Goal: Information Seeking & Learning: Learn about a topic

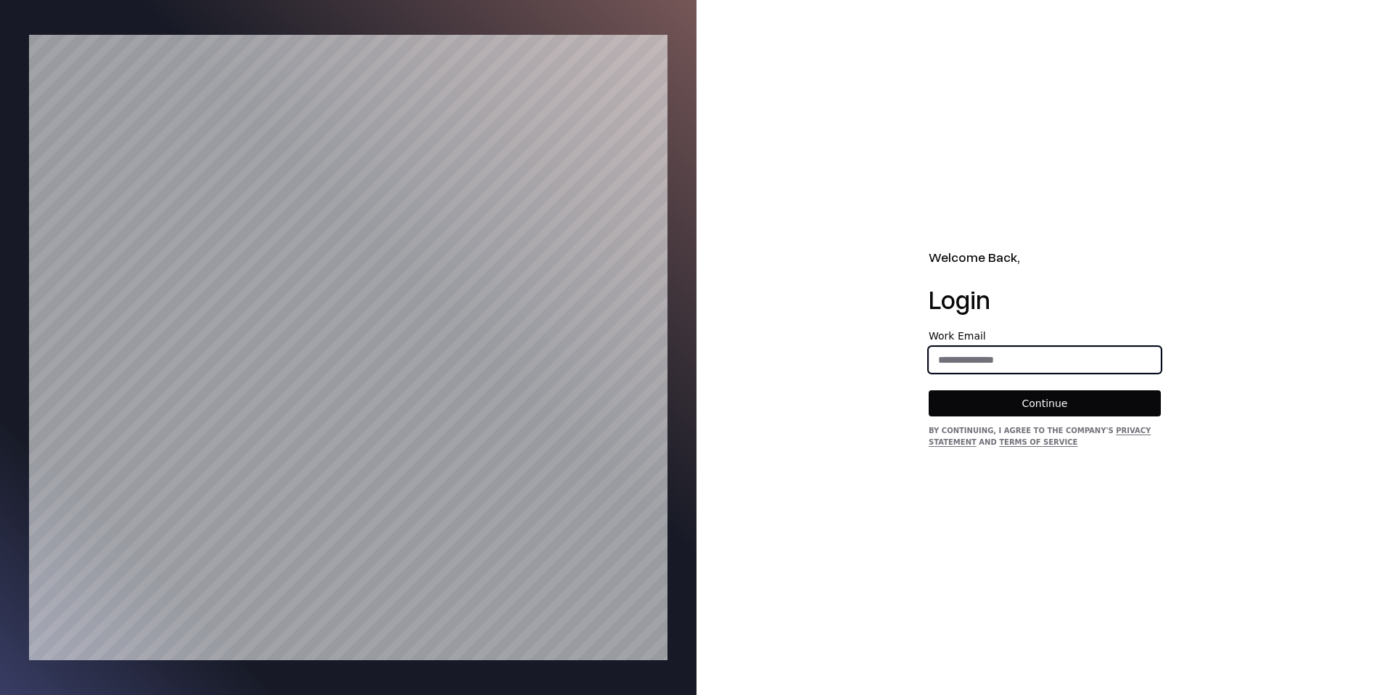
click at [1034, 359] on input "email" at bounding box center [1045, 360] width 231 height 26
type input "**********"
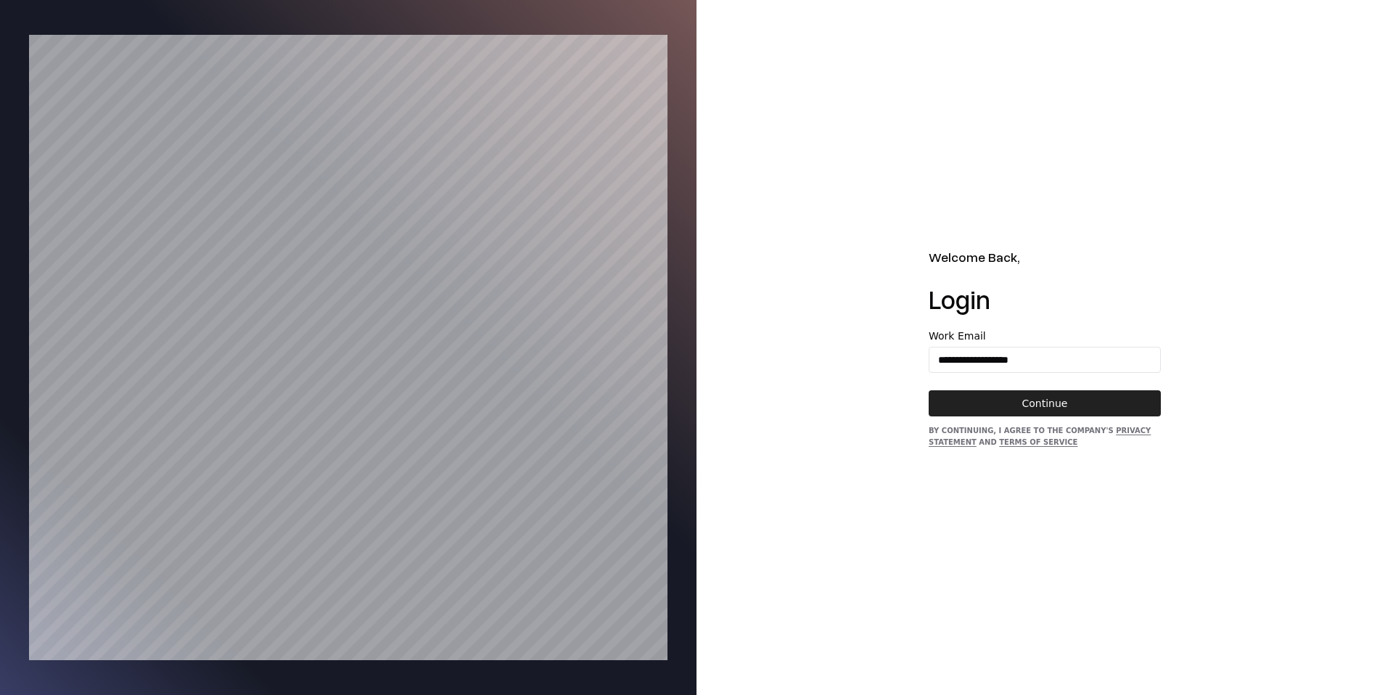
click at [1037, 409] on button "Continue" at bounding box center [1045, 403] width 232 height 26
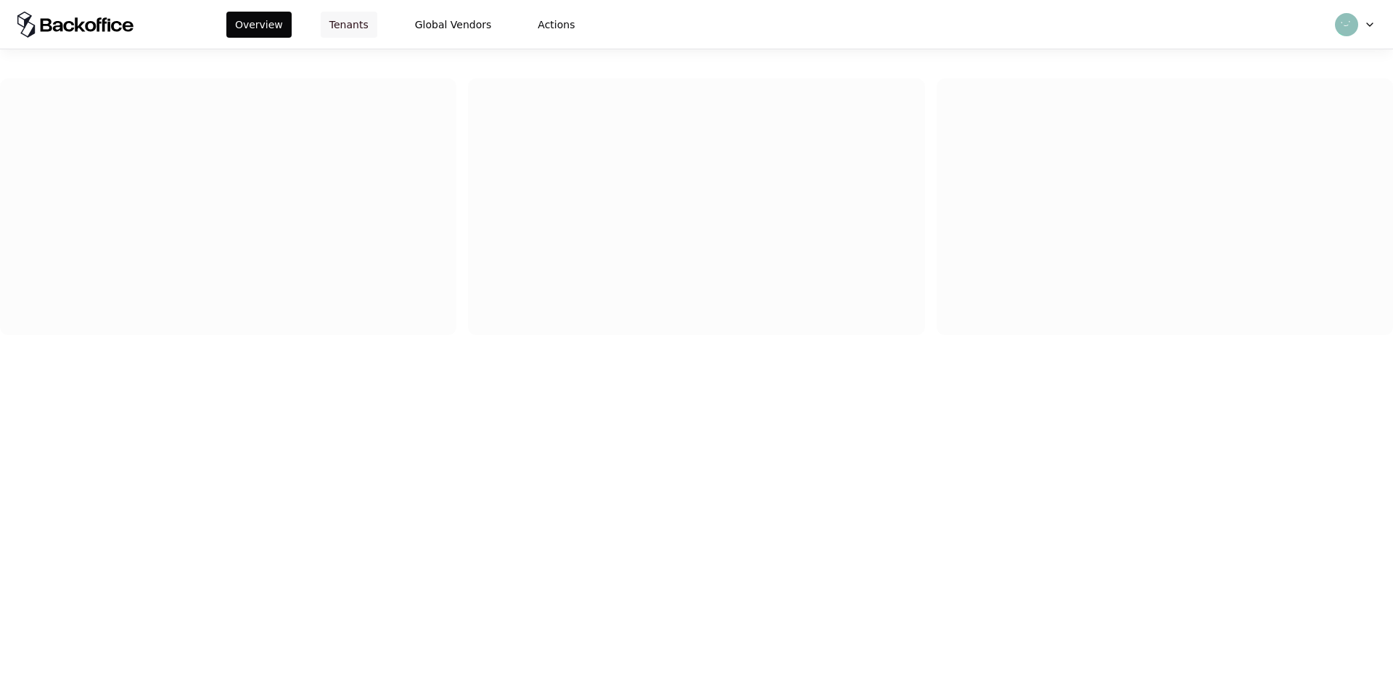
click at [349, 23] on button "Tenants" at bounding box center [349, 25] width 57 height 26
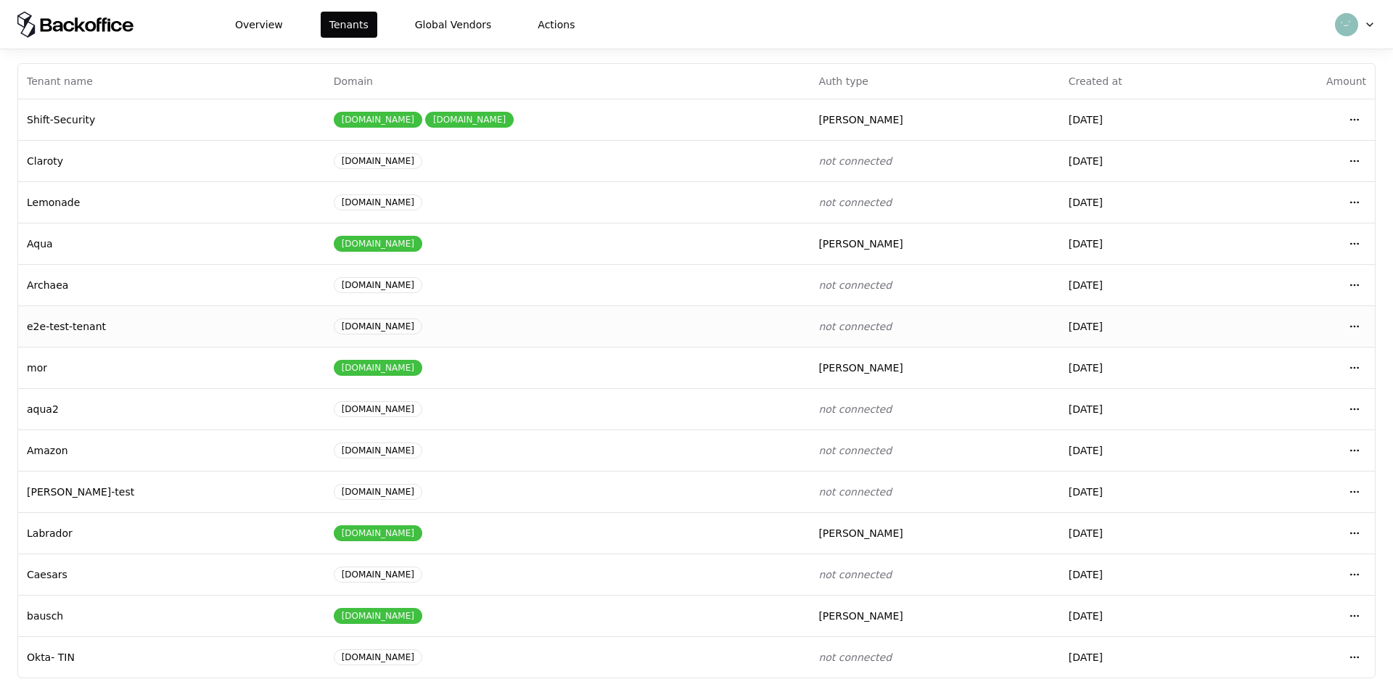
scroll to position [24, 0]
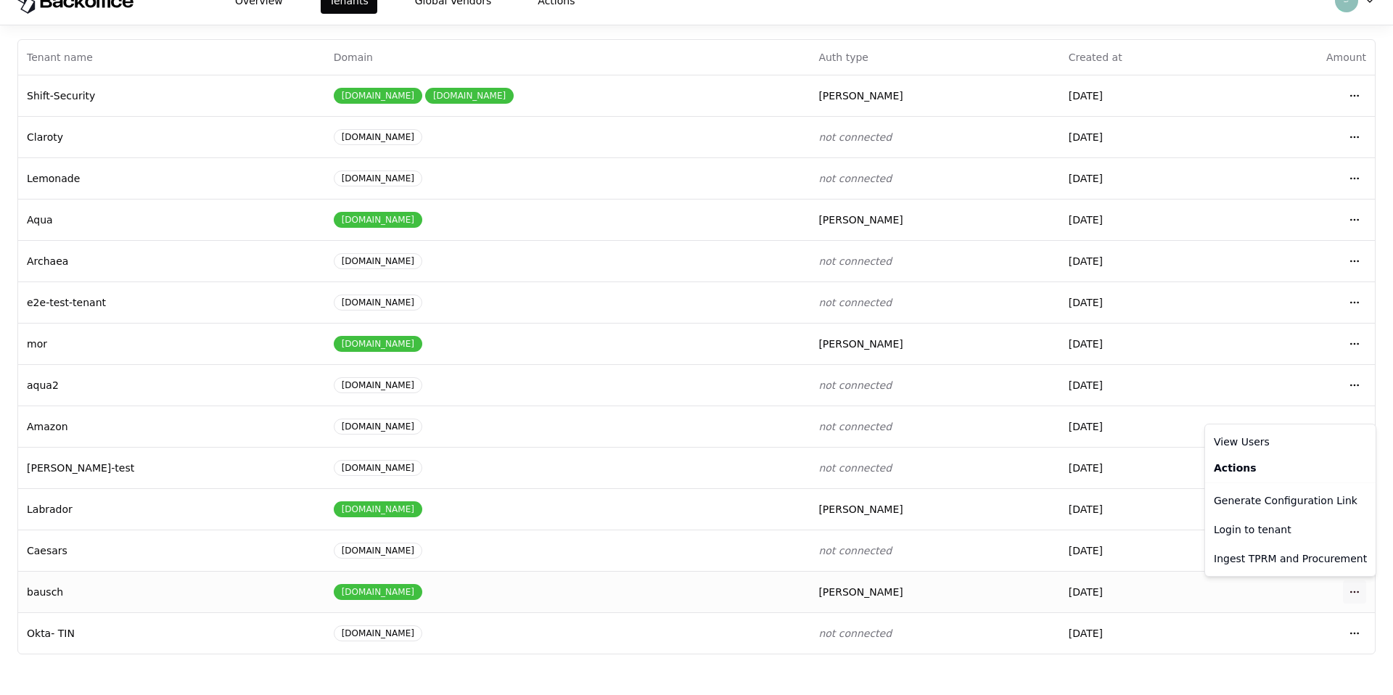
click at [1361, 592] on html "Overview Tenants Global Vendors Actions Tenants Add Tenant Tenant name Domain A…" at bounding box center [696, 323] width 1393 height 695
click at [1288, 533] on div "Login to tenant" at bounding box center [1290, 529] width 165 height 29
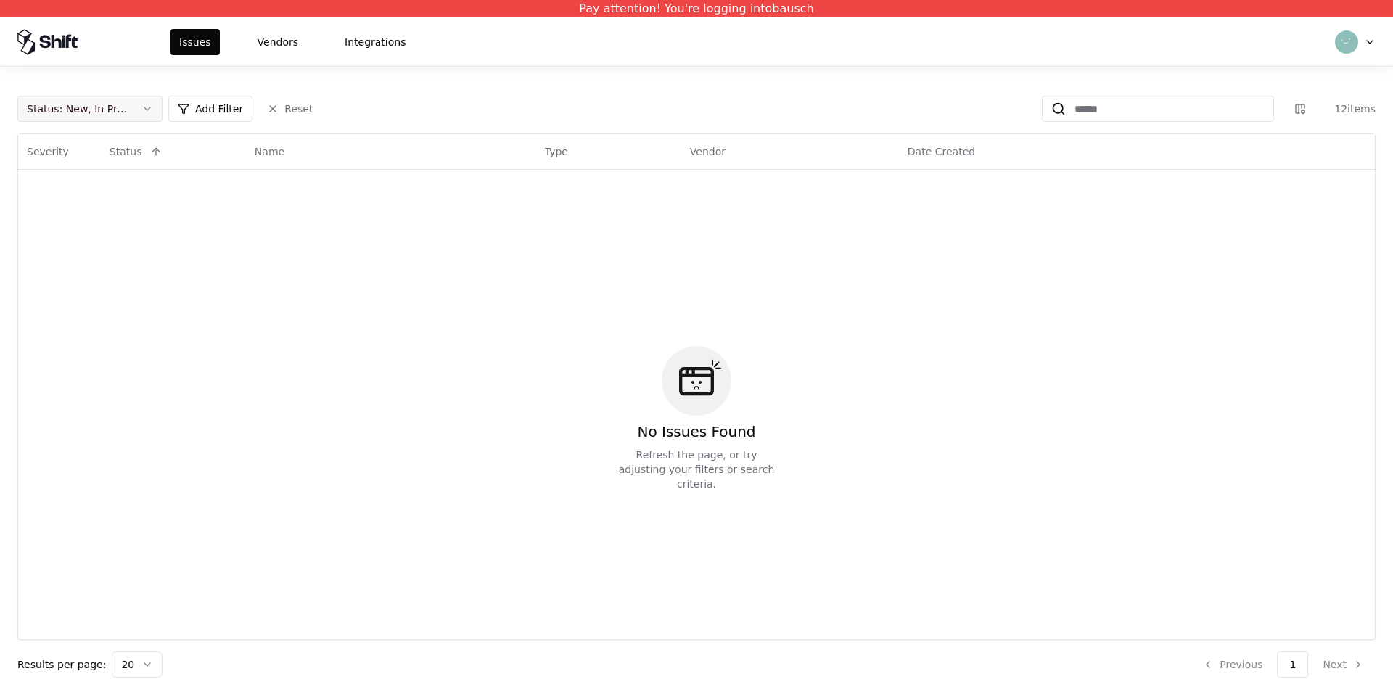
click at [120, 112] on div "Status : New, In Progress" at bounding box center [78, 109] width 103 height 15
click at [83, 253] on div "Draft" at bounding box center [90, 251] width 138 height 29
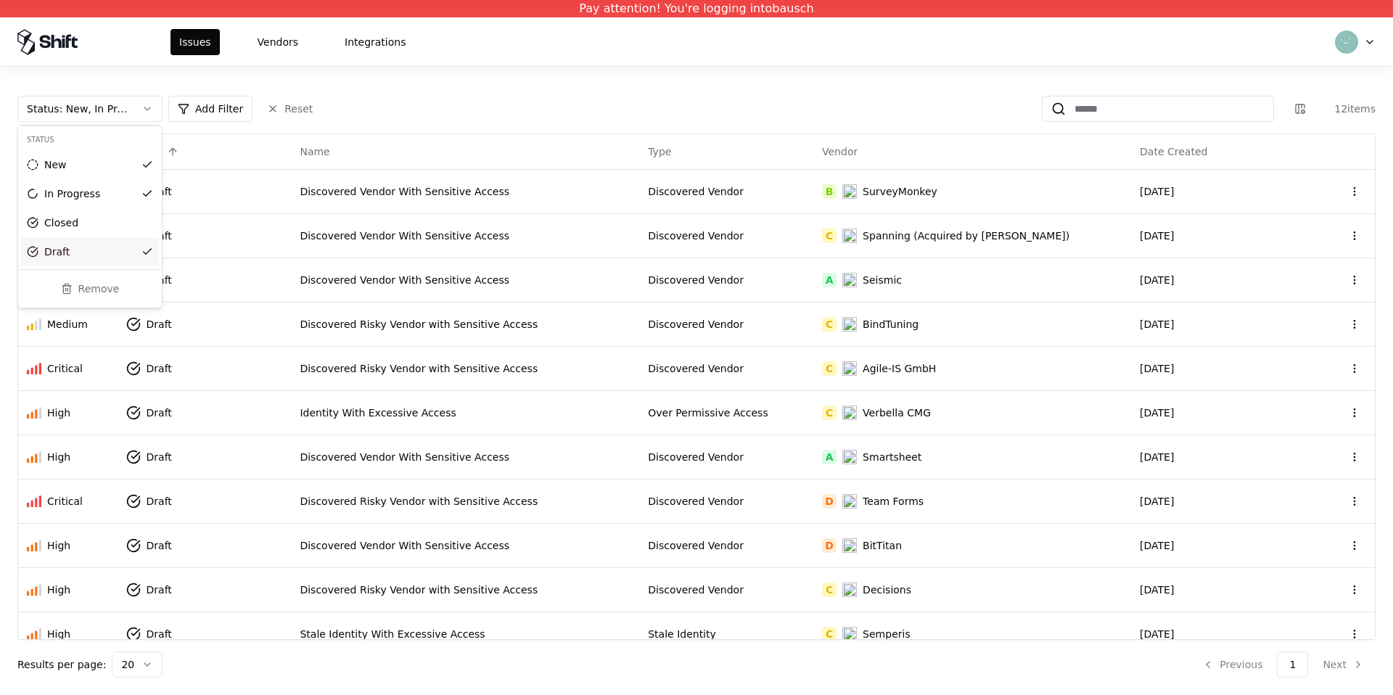
click at [476, 369] on html "Pay attention! You're logging into bausch Issues Vendors Integrations Status : …" at bounding box center [696, 347] width 1393 height 695
click at [428, 369] on div "Discovered Risky Vendor with Sensitive Access" at bounding box center [465, 368] width 331 height 15
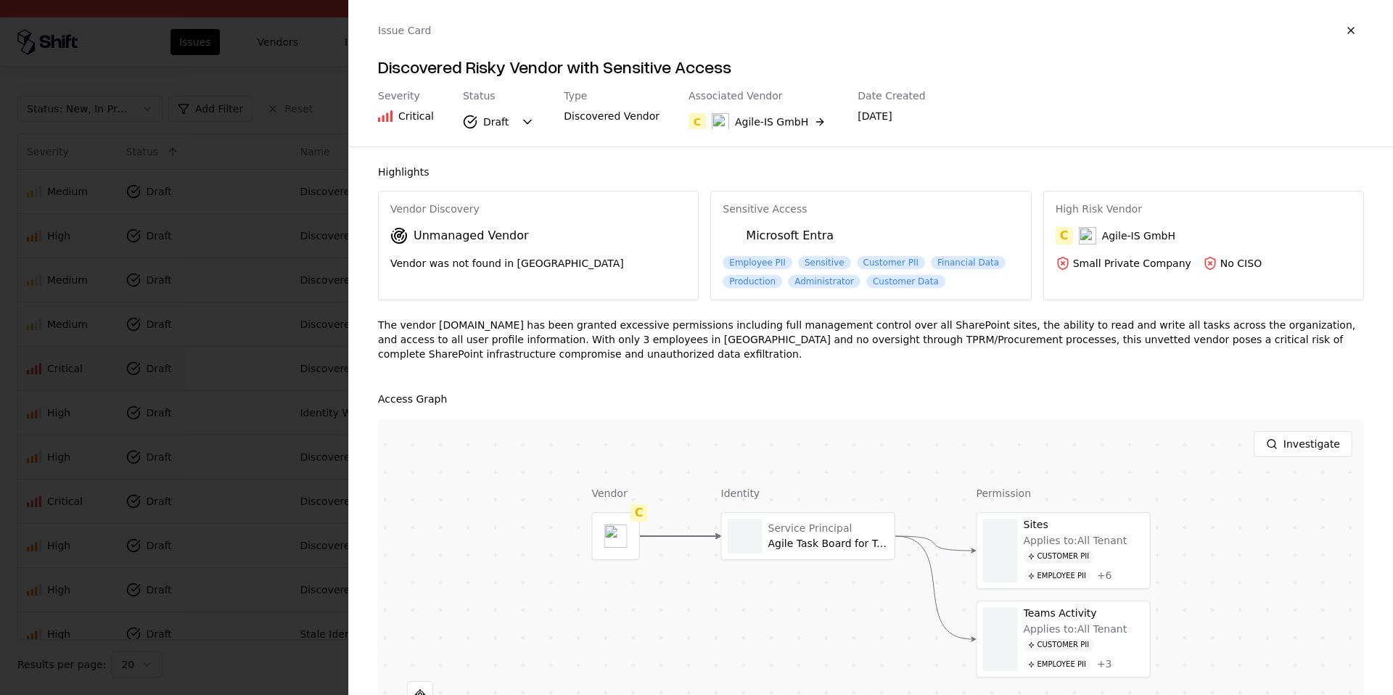
scroll to position [105, 0]
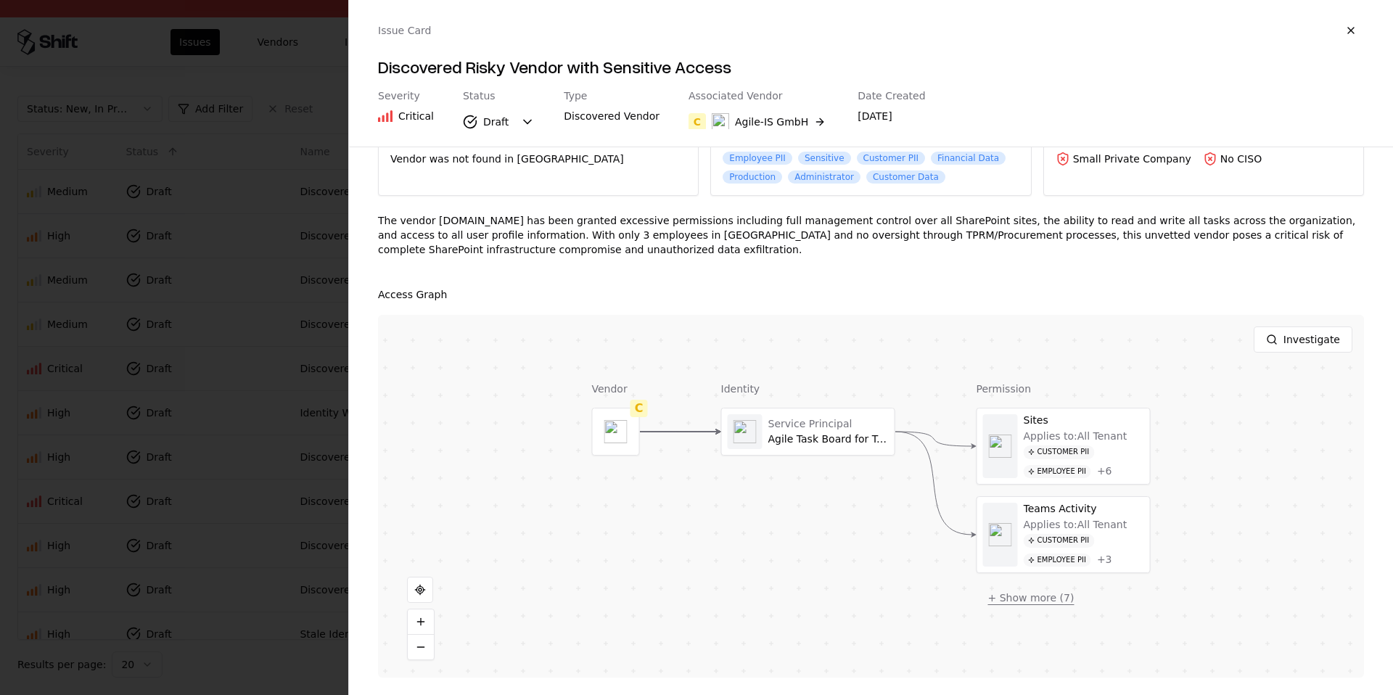
click at [1063, 597] on button "+ Show more ( 7 )" at bounding box center [1032, 598] width 110 height 26
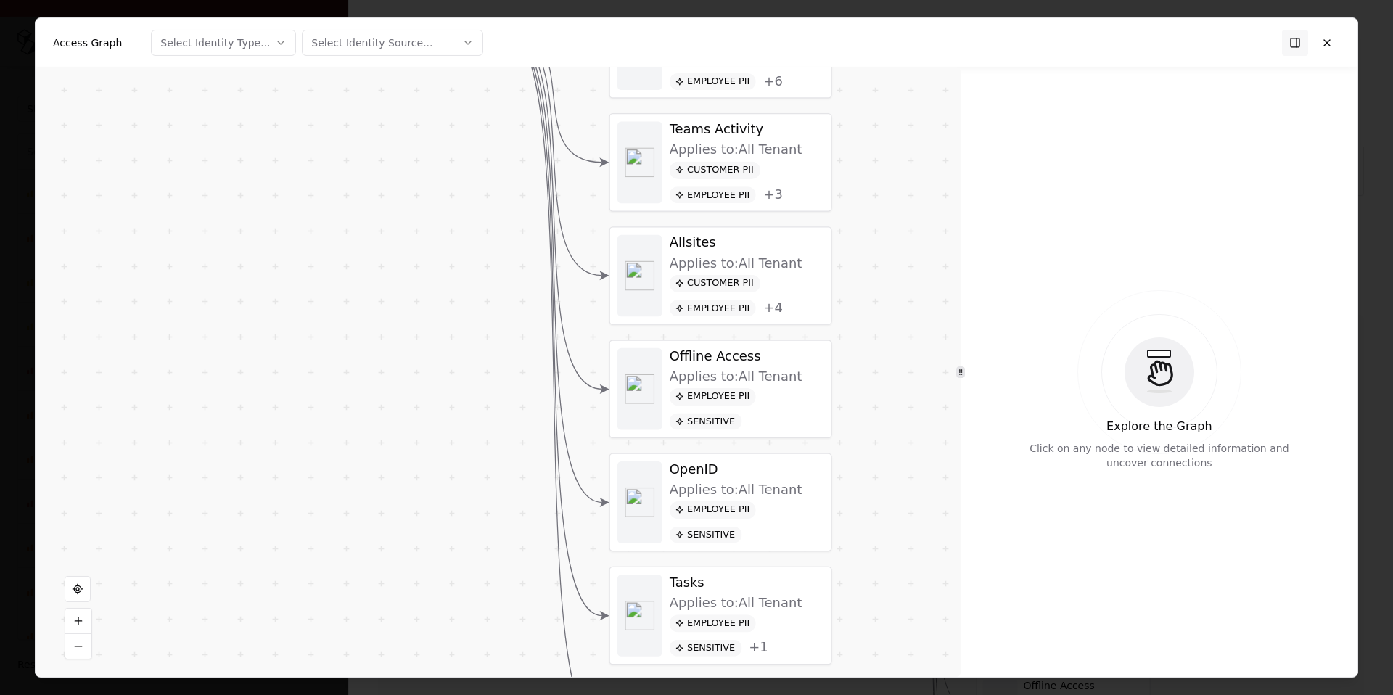
click at [772, 411] on div "Employee PII Sensitive" at bounding box center [747, 409] width 154 height 42
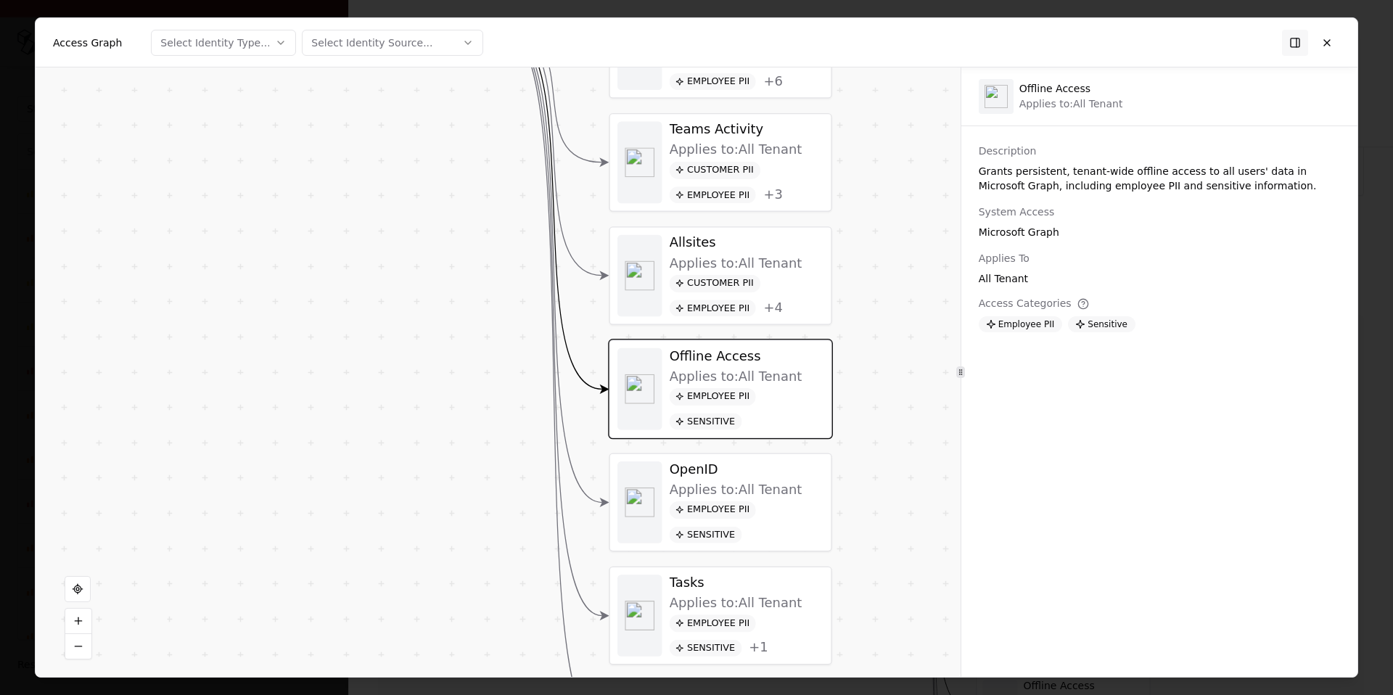
click at [749, 485] on div "Applies to: All Tenant" at bounding box center [736, 490] width 133 height 16
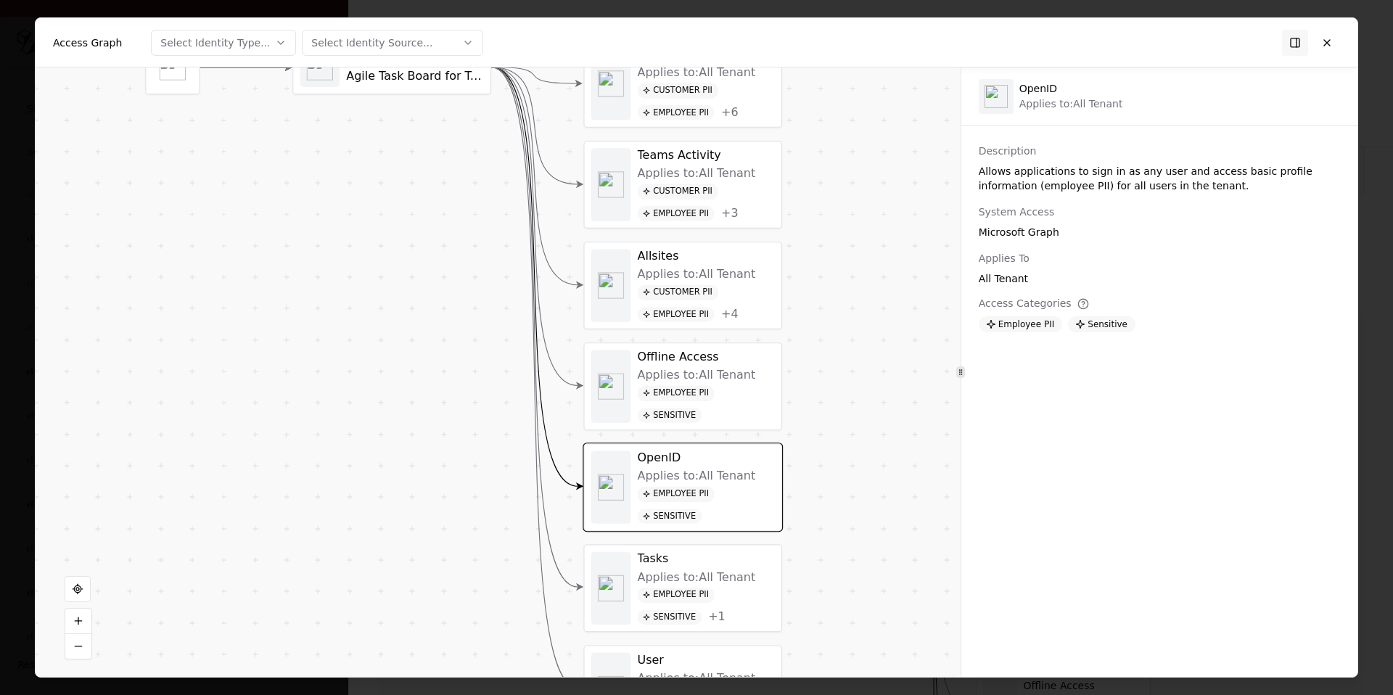
click at [721, 409] on div "Employee PII Sensitive" at bounding box center [706, 403] width 137 height 37
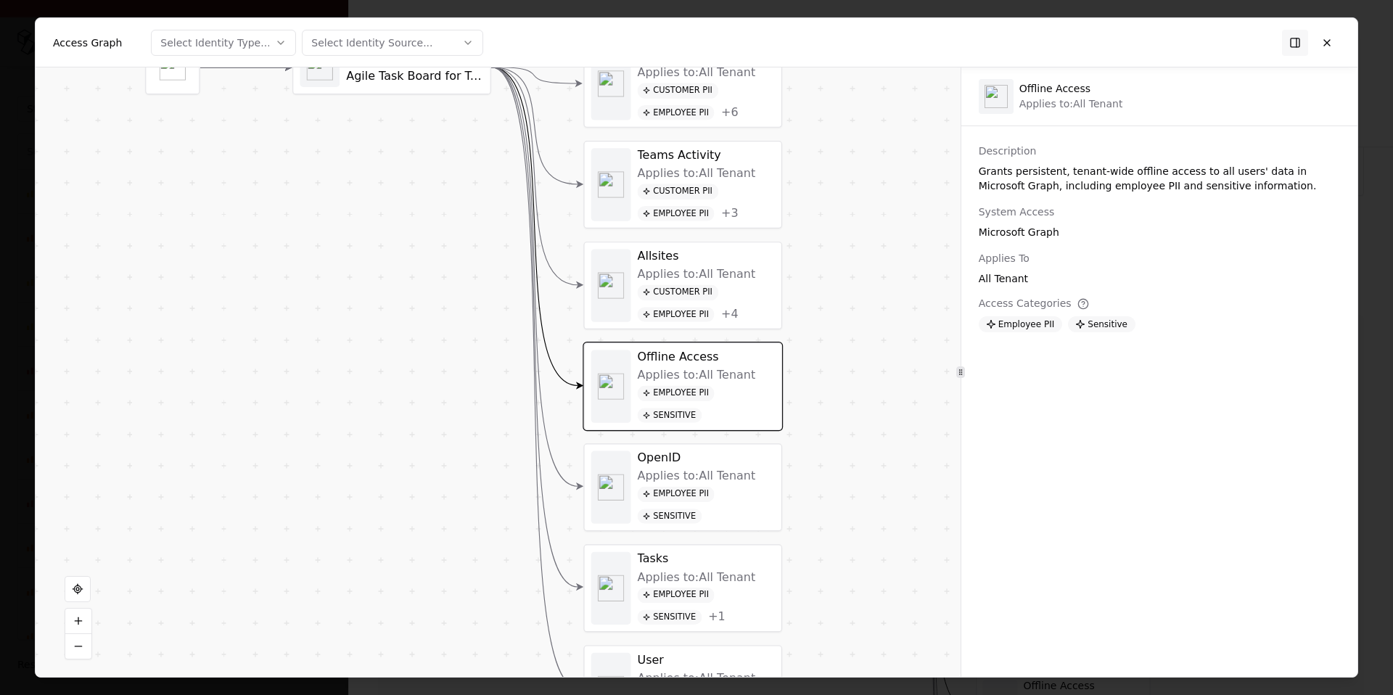
click at [1242, 188] on div "Grants persistent, tenant-wide offline access to all users' data in Microsoft G…" at bounding box center [1159, 178] width 361 height 29
click at [678, 501] on div "Employee PII" at bounding box center [676, 494] width 77 height 15
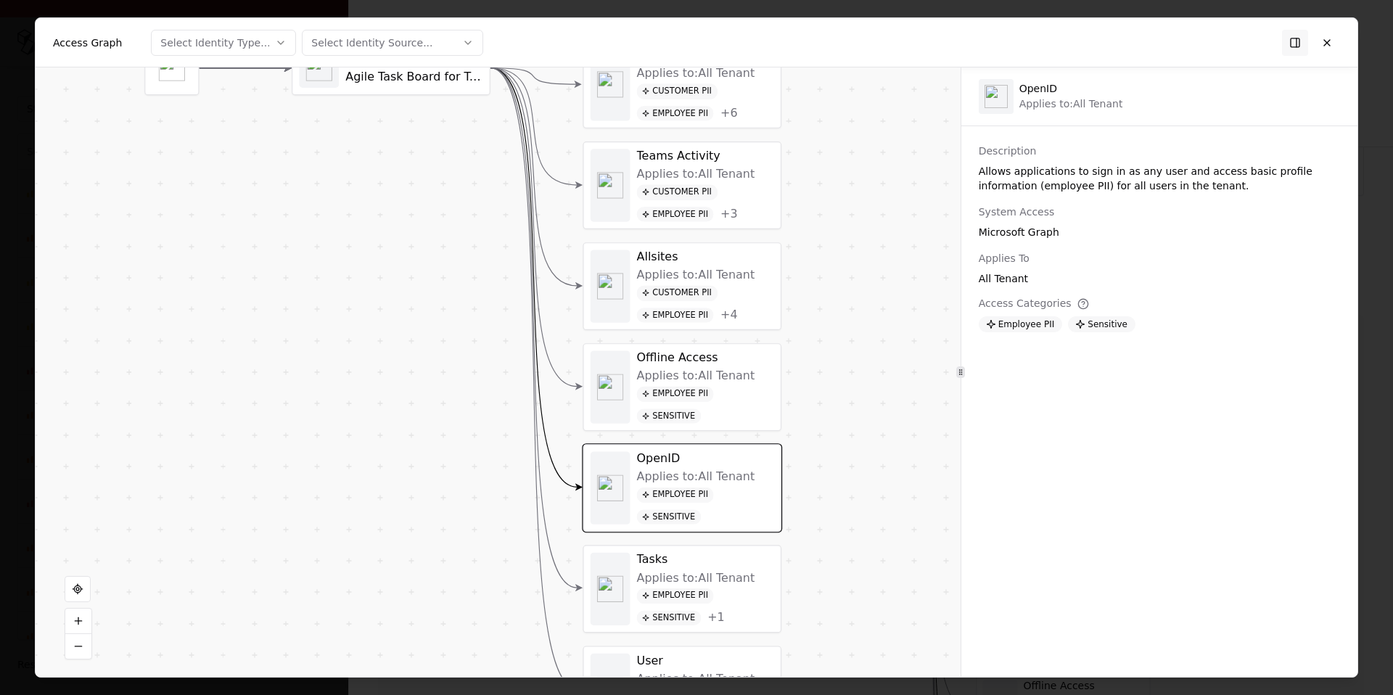
click at [718, 374] on div "Applies to: All Tenant" at bounding box center [696, 376] width 118 height 15
click at [695, 463] on div "OpenID" at bounding box center [704, 460] width 137 height 15
click at [690, 466] on div "OpenID" at bounding box center [704, 460] width 137 height 15
click at [660, 373] on div "Applies to: All Tenant" at bounding box center [695, 376] width 118 height 15
